Goal: Entertainment & Leisure: Consume media (video, audio)

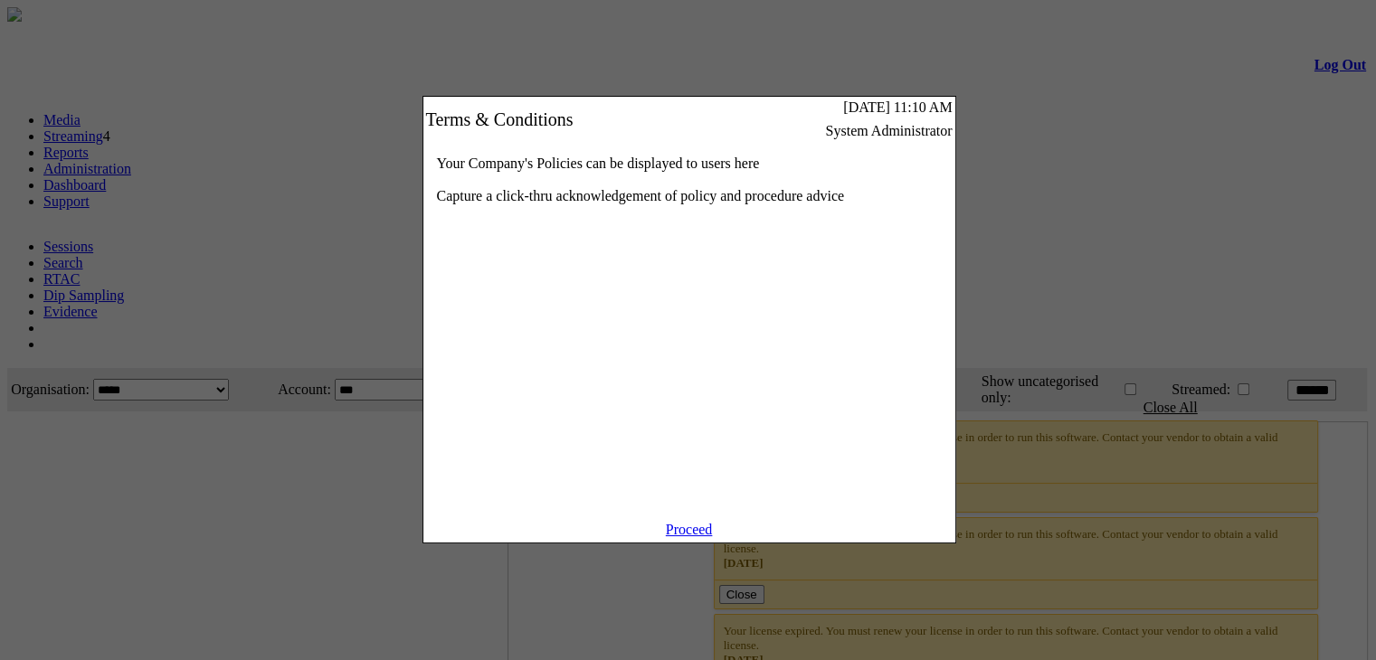
click at [683, 537] on link "Proceed" at bounding box center [689, 529] width 47 height 15
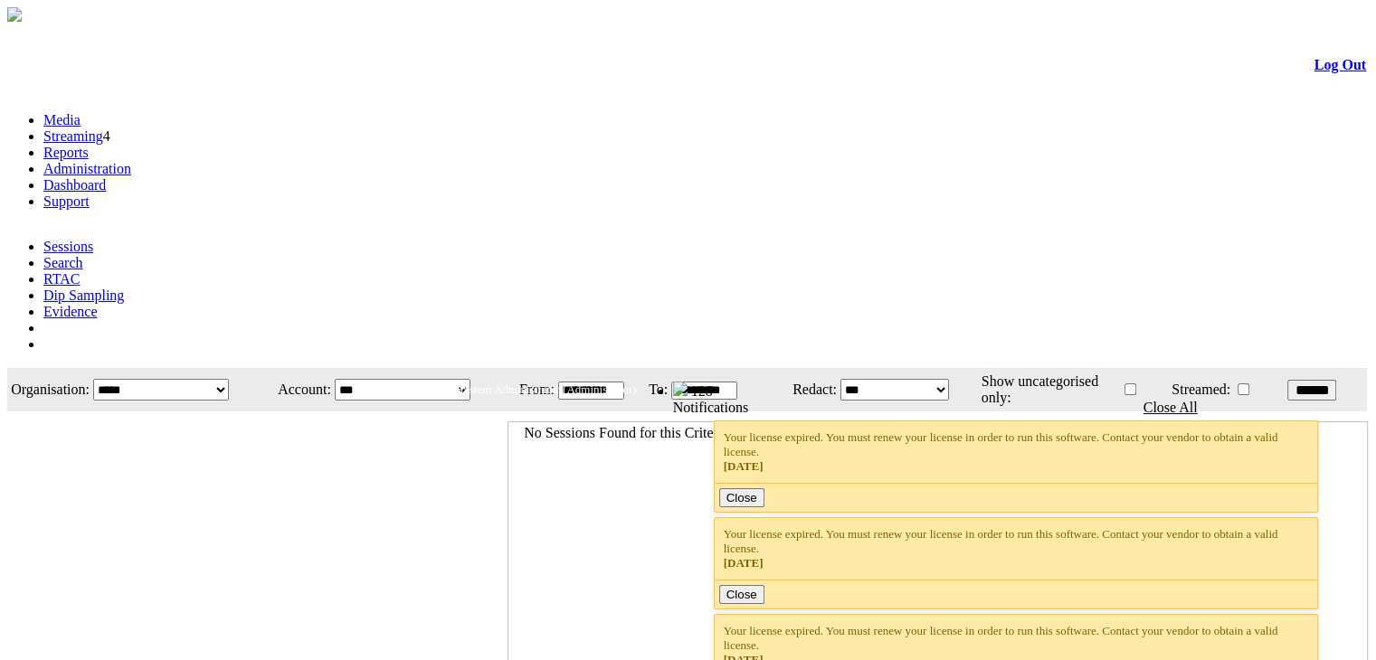
click at [103, 128] on link "Streaming" at bounding box center [73, 135] width 60 height 15
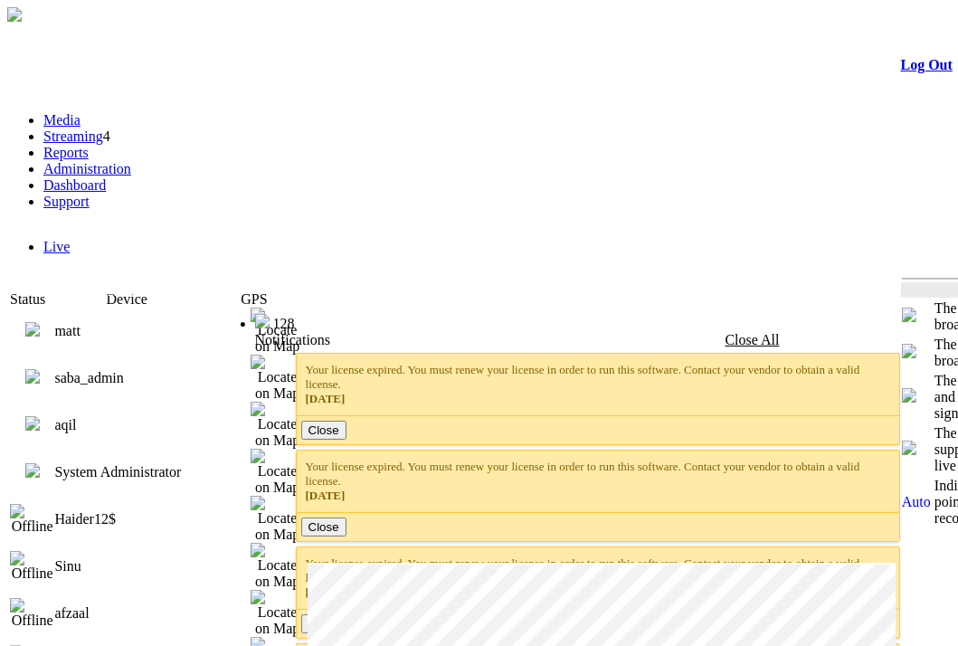
click at [40, 369] on img at bounding box center [32, 376] width 14 height 14
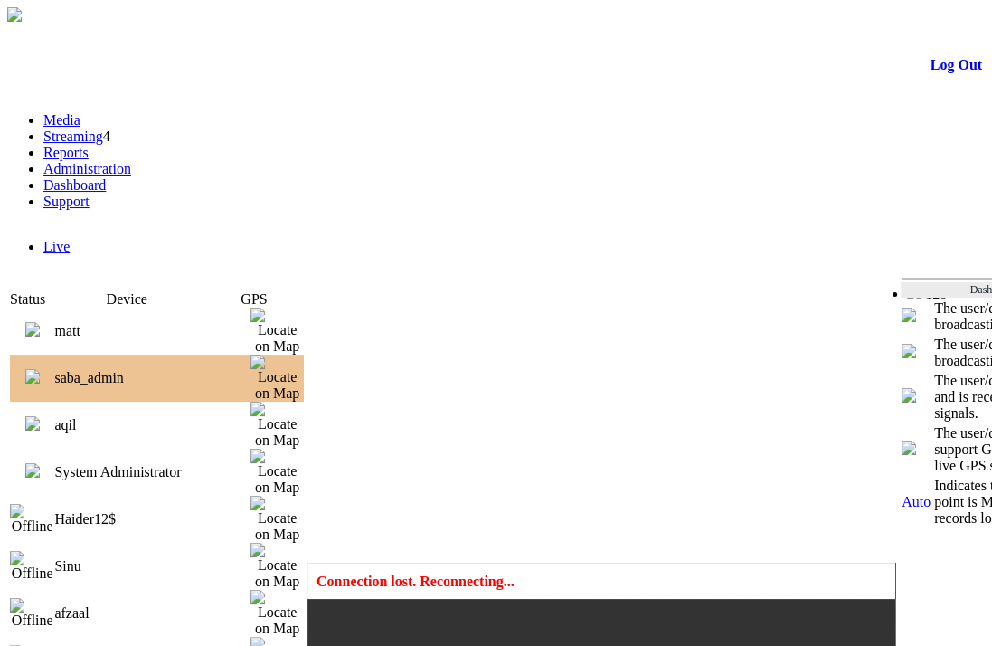
click at [40, 369] on img at bounding box center [32, 376] width 14 height 14
click at [40, 322] on img at bounding box center [32, 329] width 14 height 14
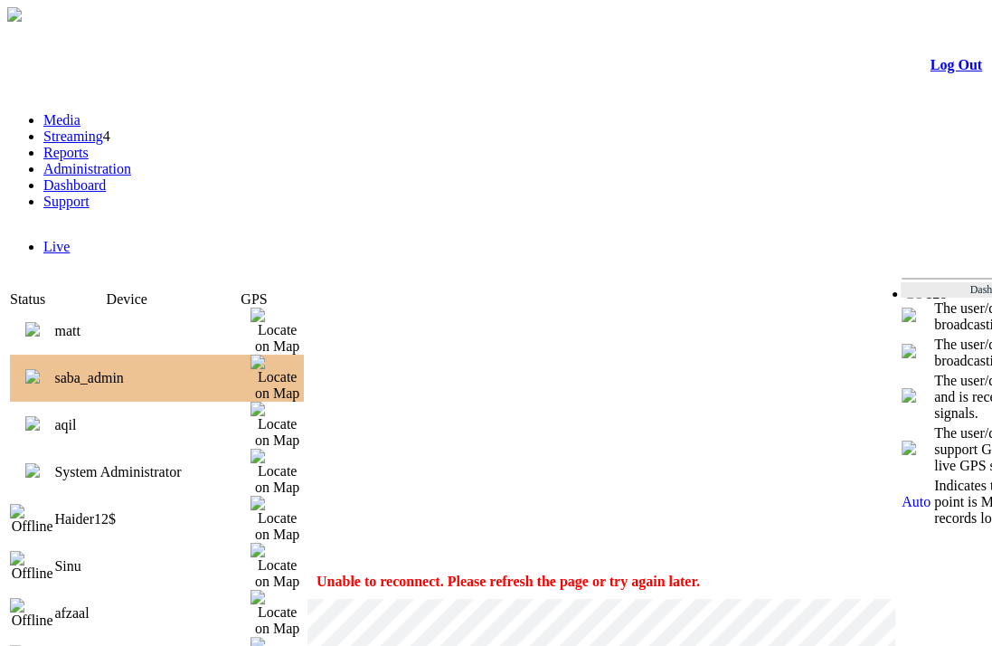
click at [103, 128] on link "Streaming" at bounding box center [73, 135] width 60 height 15
click at [80, 112] on link "Media" at bounding box center [61, 119] width 37 height 15
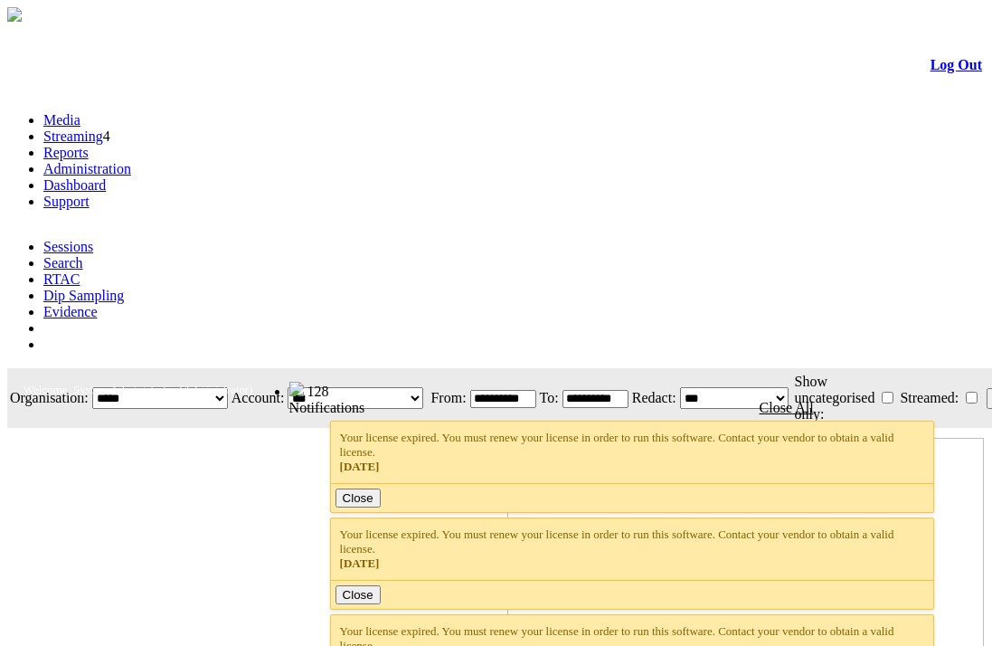
scroll to position [0, 137]
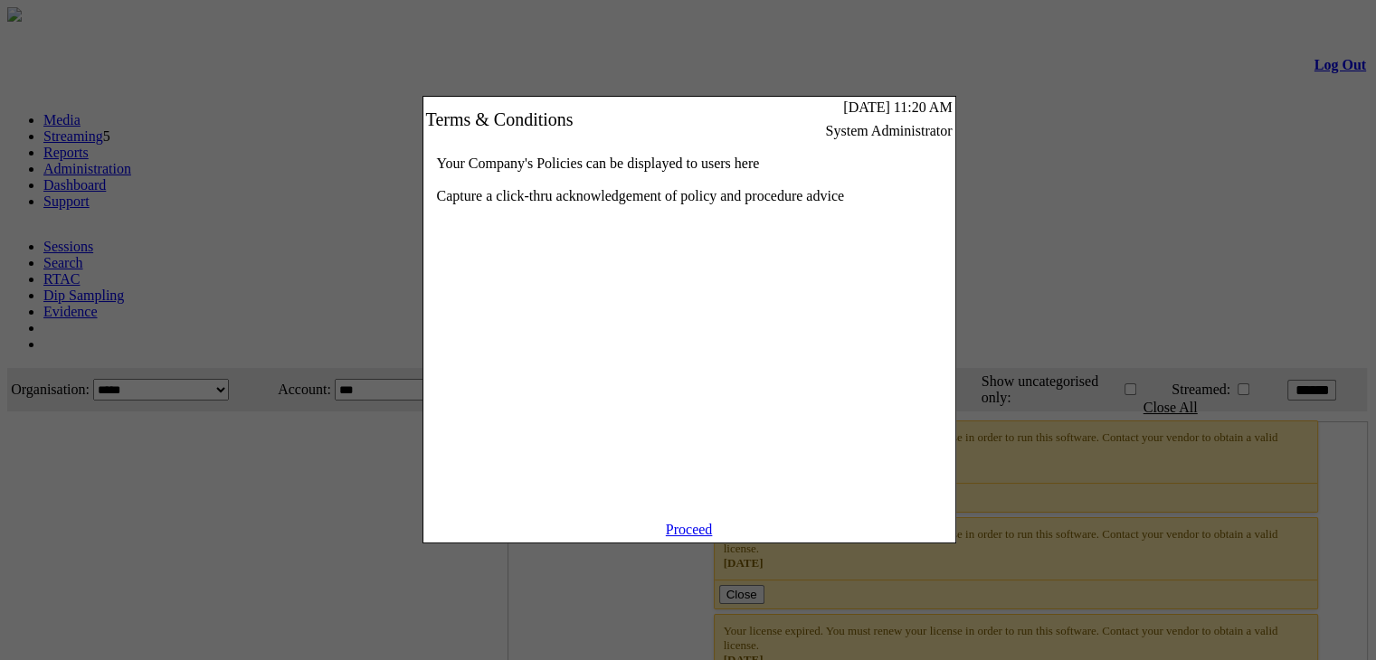
click at [695, 537] on link "Proceed" at bounding box center [689, 529] width 47 height 15
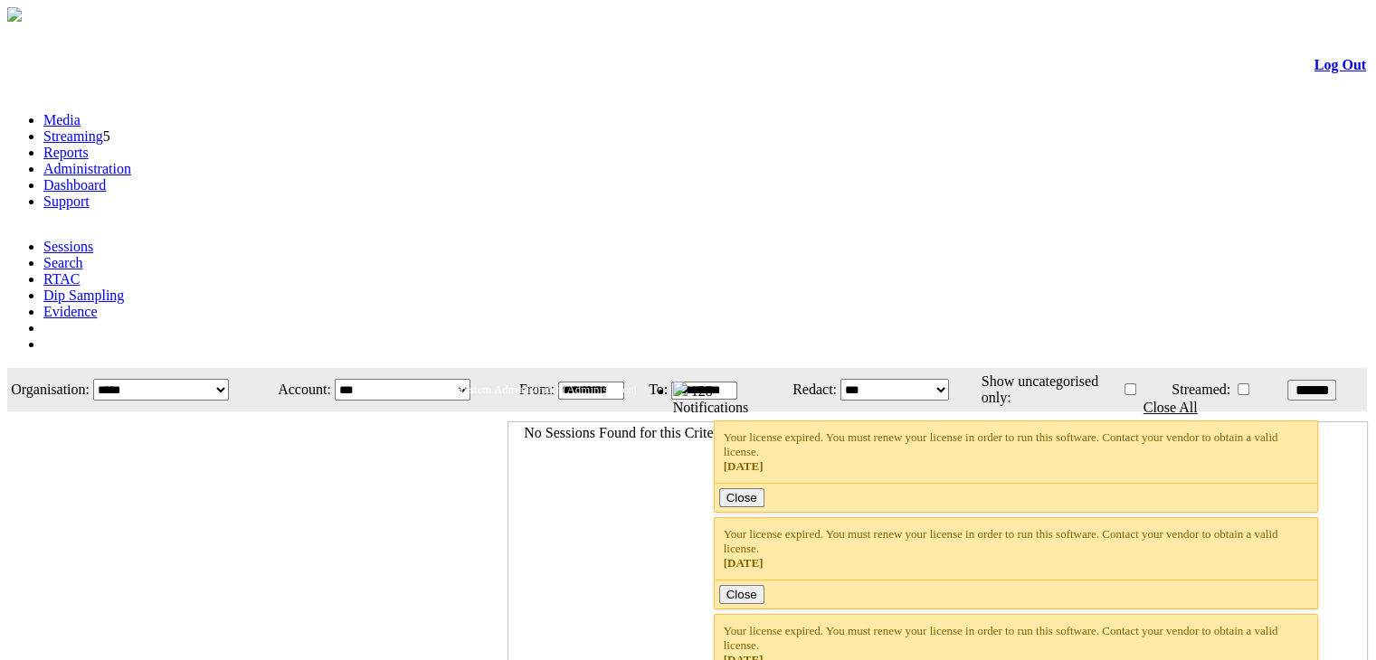
click at [103, 128] on link "Streaming" at bounding box center [73, 135] width 60 height 15
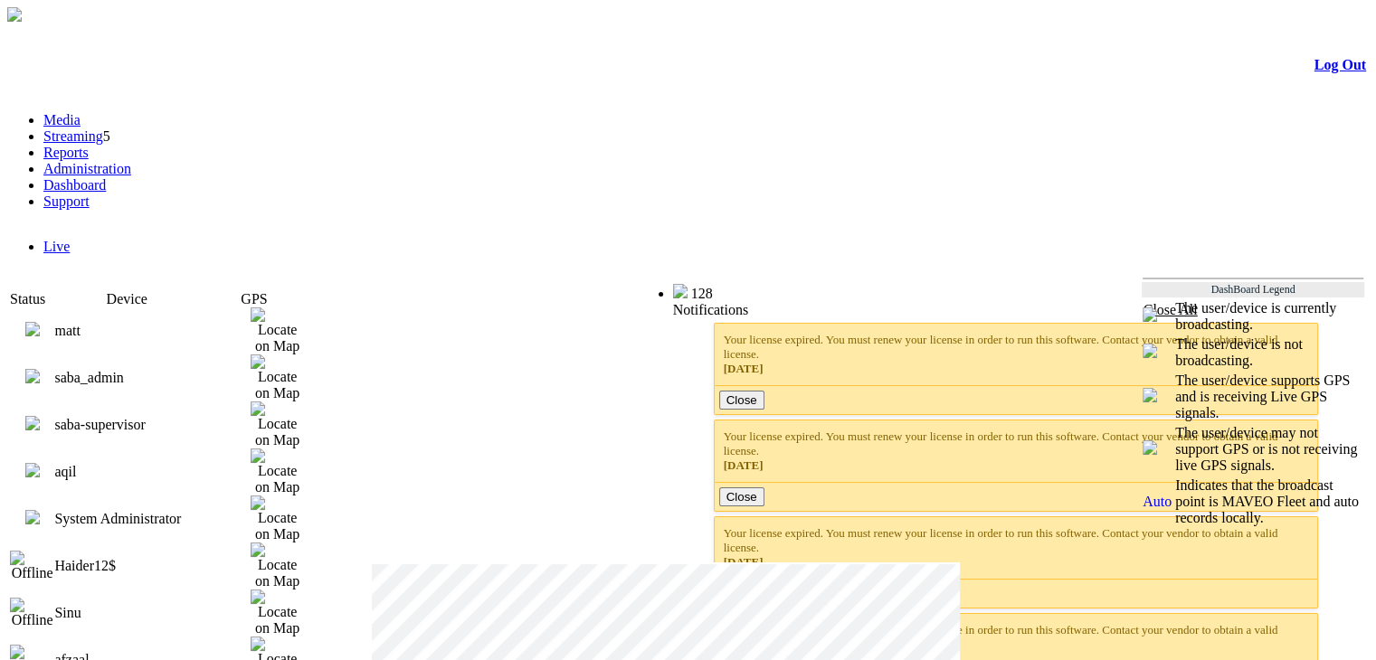
click at [40, 416] on img at bounding box center [32, 423] width 14 height 14
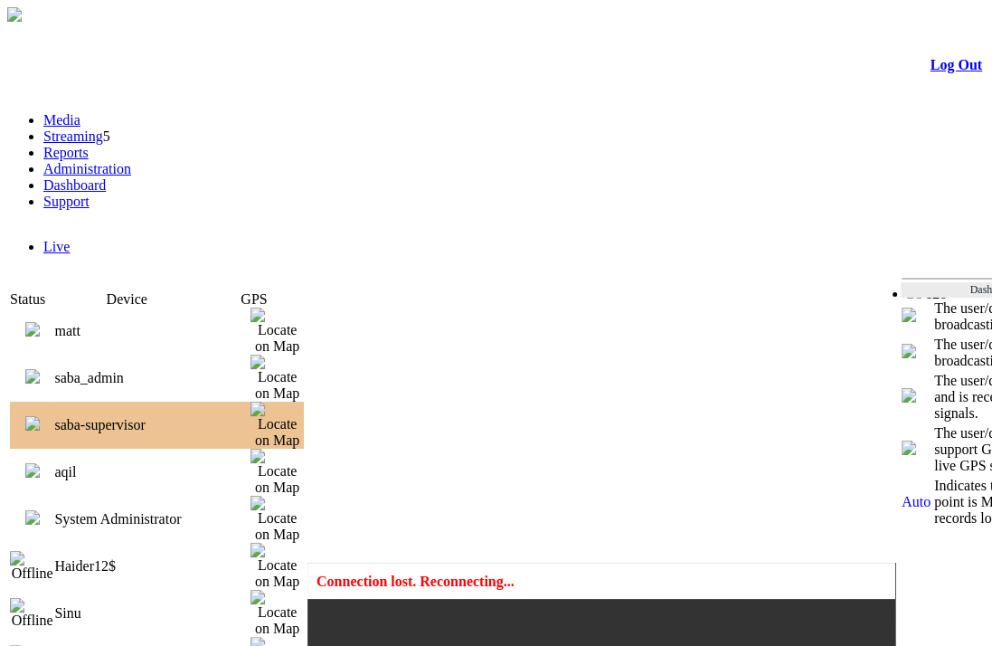
click at [40, 369] on img at bounding box center [32, 376] width 14 height 14
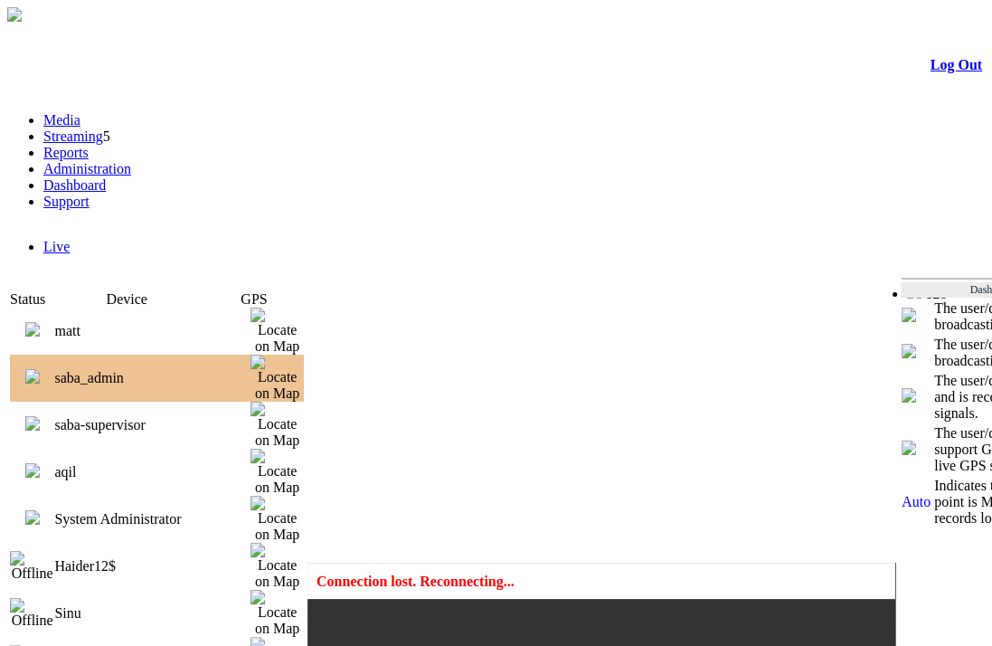
click at [40, 369] on img at bounding box center [32, 376] width 14 height 14
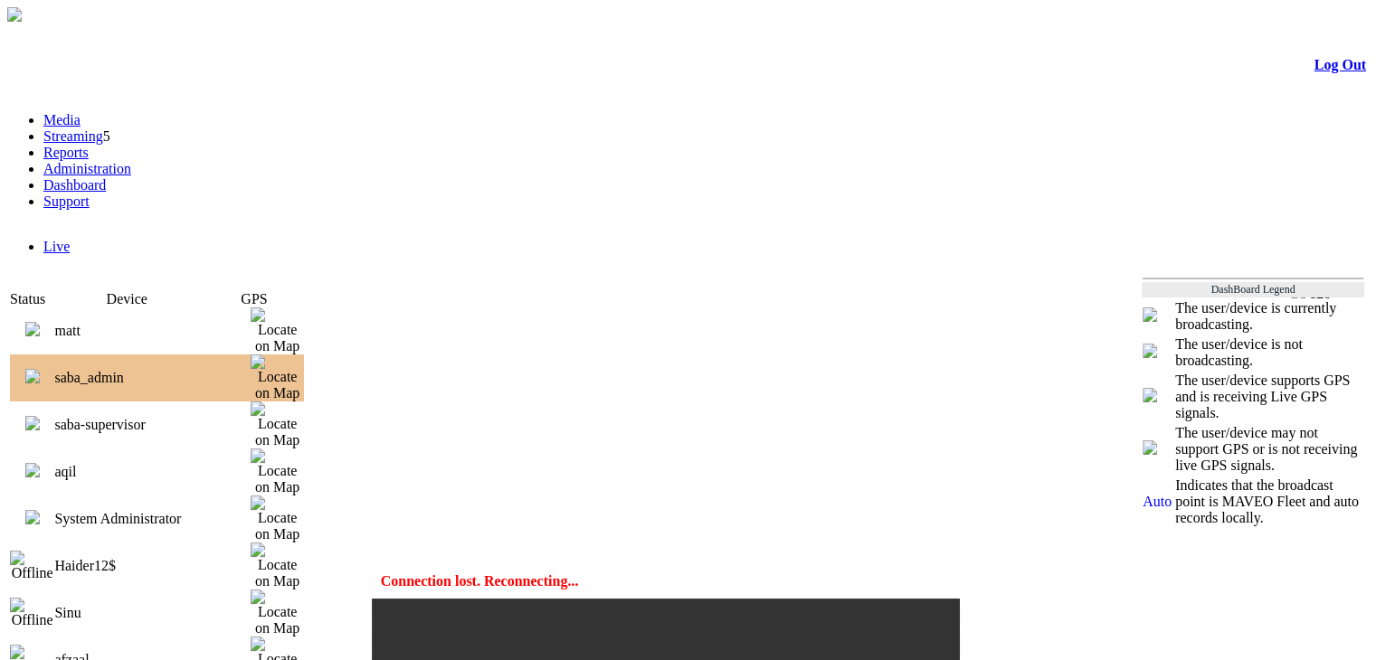
click at [40, 369] on img at bounding box center [32, 376] width 14 height 14
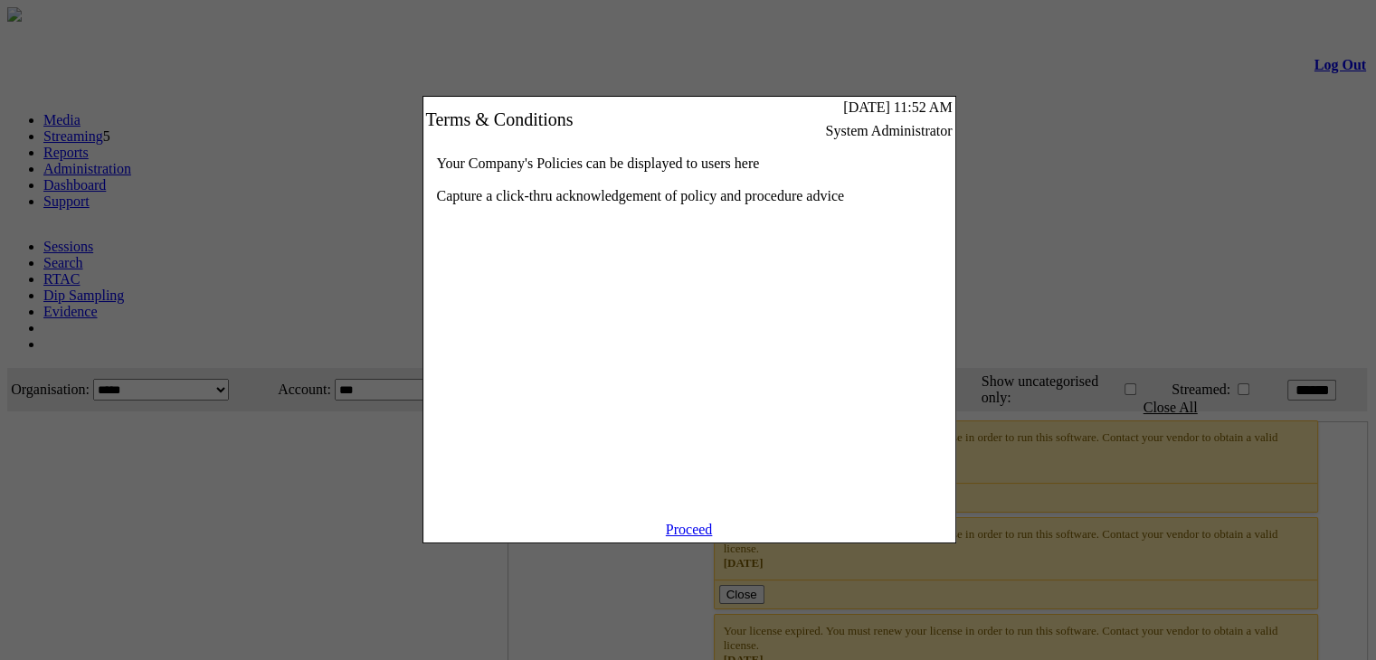
click at [687, 537] on link "Proceed" at bounding box center [689, 529] width 47 height 15
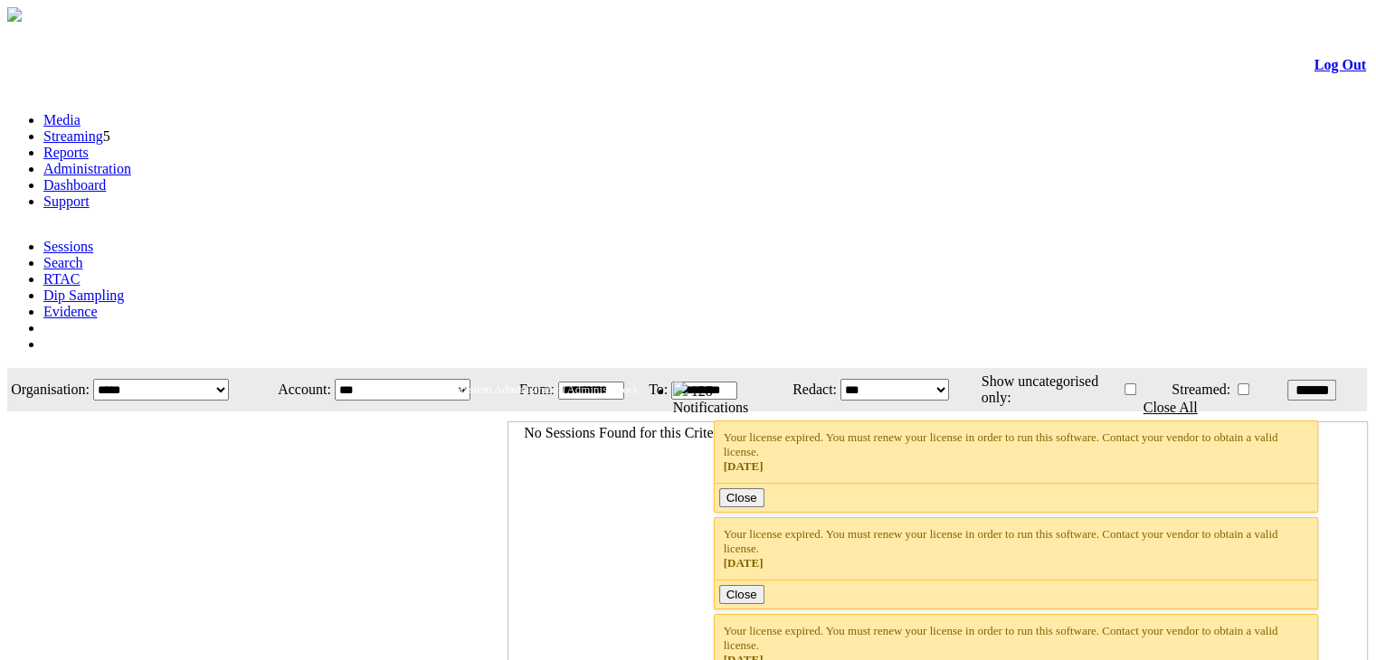
click at [103, 128] on link "Streaming" at bounding box center [73, 135] width 60 height 15
